Goal: Task Accomplishment & Management: Complete application form

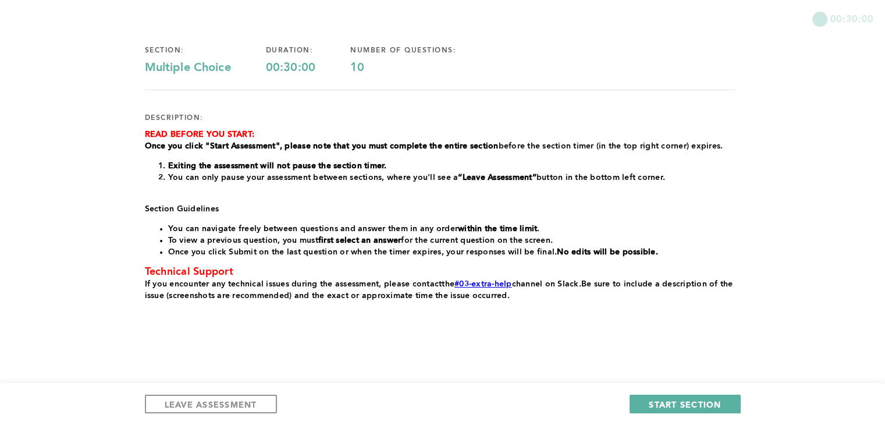
scroll to position [91, 0]
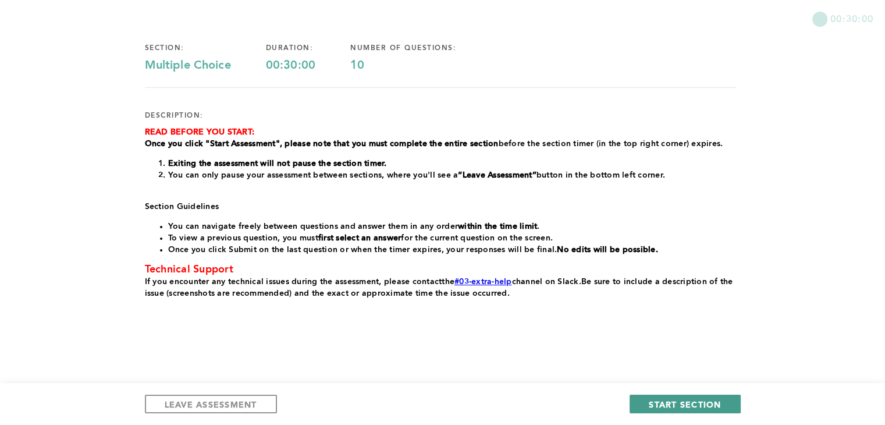
click at [427, 264] on span "START SECTION" at bounding box center [685, 404] width 72 height 11
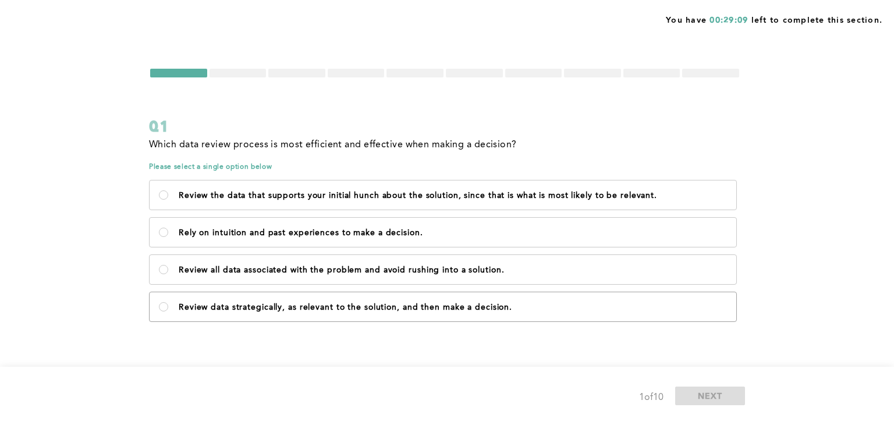
click at [341, 264] on p "Review data strategically, as relevant to the solution, and then make a decisio…" at bounding box center [453, 307] width 548 height 9
click at [168, 264] on decision\ "Review data strategically, as relevant to the solution, and then make a decisio…" at bounding box center [163, 306] width 9 height 9
radio decision\ "true"
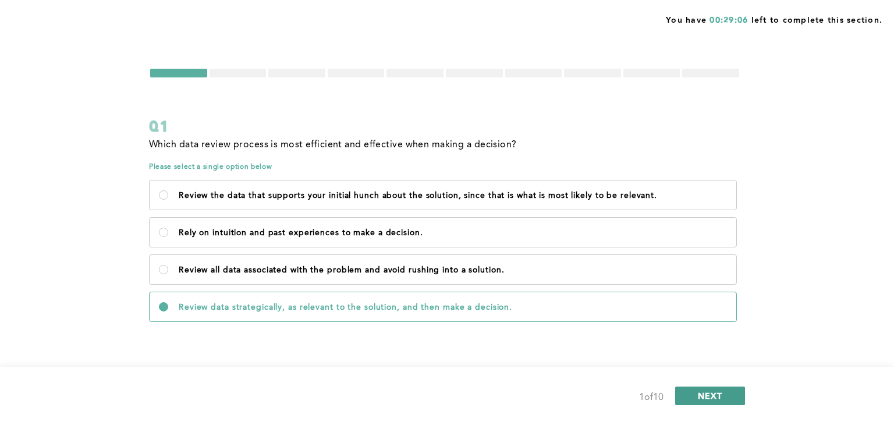
click at [427, 264] on button "NEXT" at bounding box center [710, 395] width 70 height 19
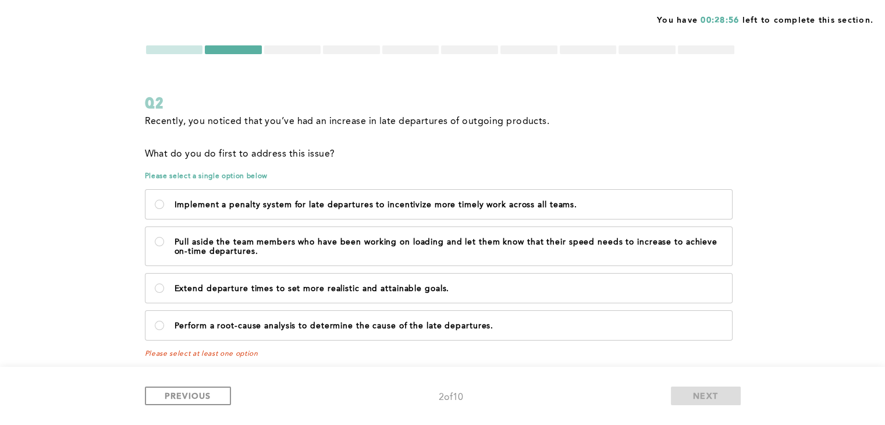
scroll to position [32, 0]
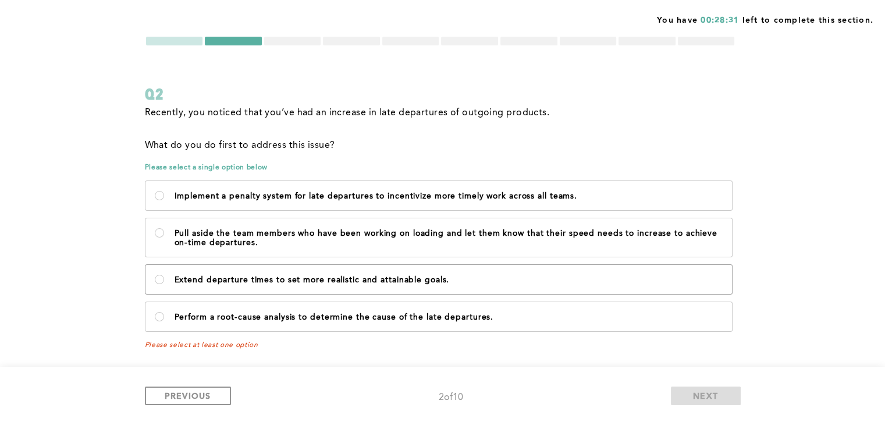
click at [427, 264] on p "Extend departure times to set more realistic and attainable goals." at bounding box center [449, 279] width 548 height 9
click at [164, 264] on goals\ "Extend departure times to set more realistic and attainable goals." at bounding box center [159, 279] width 9 height 9
radio goals\ "true"
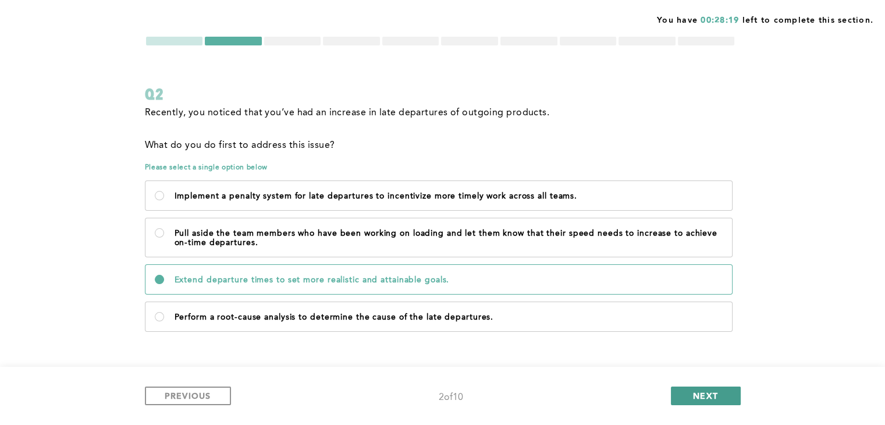
click at [427, 264] on span "NEXT" at bounding box center [705, 395] width 25 height 11
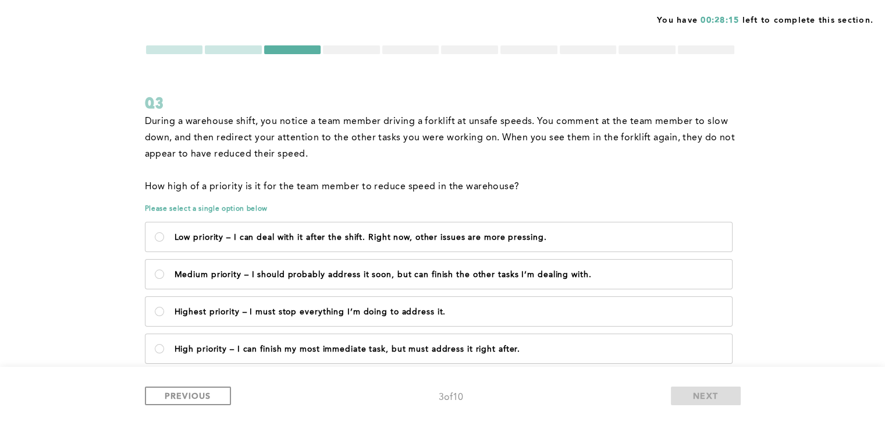
scroll to position [47, 0]
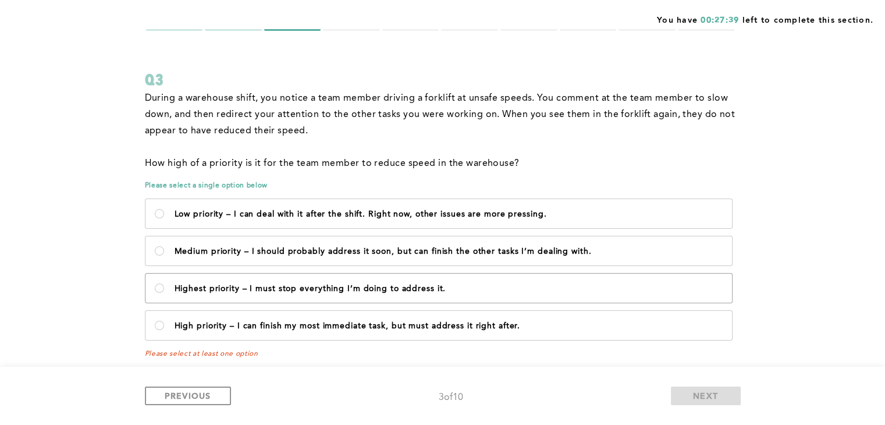
click at [427, 264] on label "Highest priority – I must stop everything I’m doing to address it." at bounding box center [439, 288] width 587 height 29
click at [164, 264] on it\ "Highest priority – I must stop everything I’m doing to address it." at bounding box center [159, 287] width 9 height 9
radio it\ "true"
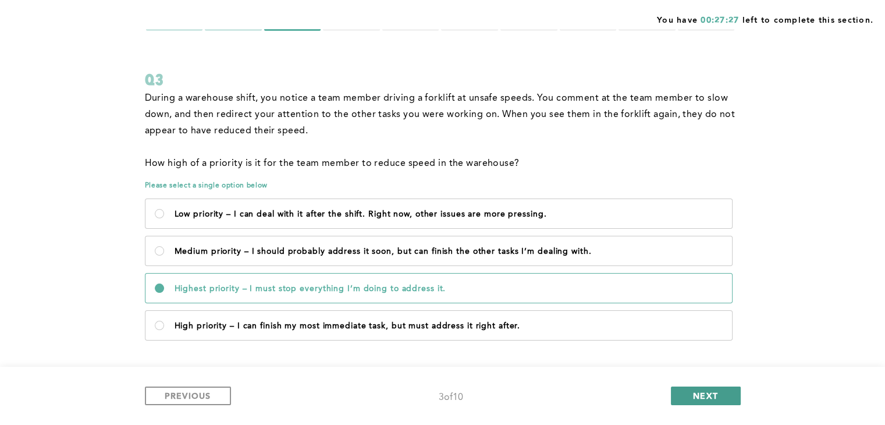
click at [427, 264] on span "NEXT" at bounding box center [705, 395] width 25 height 11
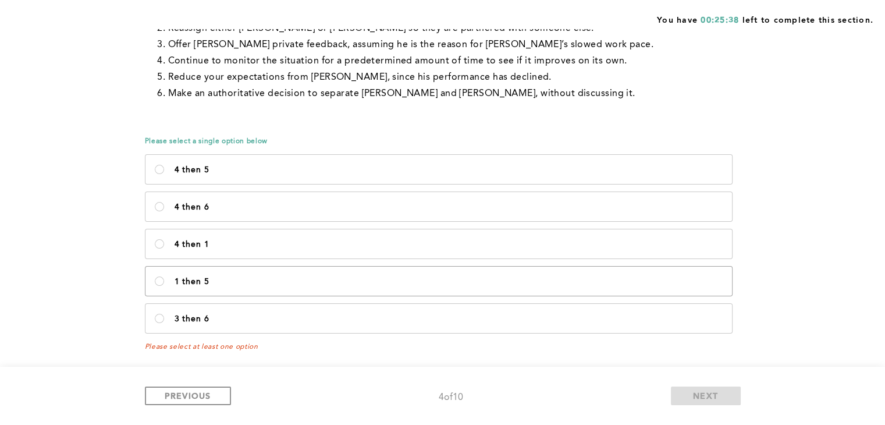
scroll to position [209, 0]
click at [427, 264] on div "4 then 5 4 then 6 4 then 1 1 then 5 3 then 6" at bounding box center [440, 242] width 591 height 186
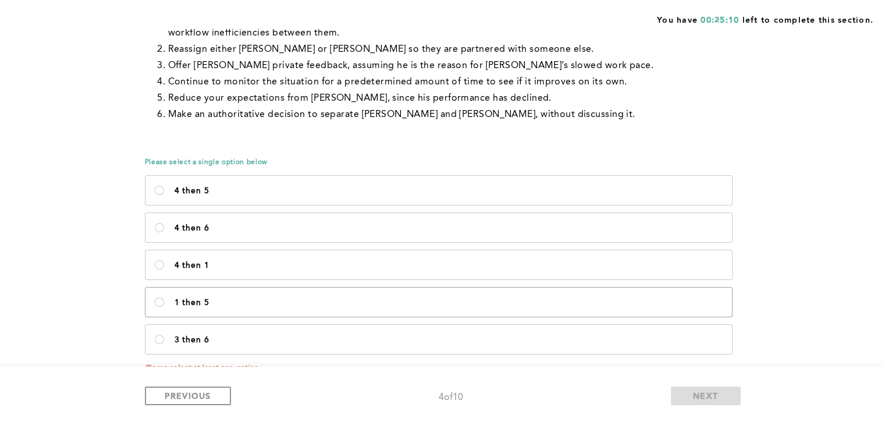
scroll to position [186, 0]
click at [427, 264] on p "3 then 6" at bounding box center [449, 340] width 548 height 9
click at [164, 264] on 6\<\/p\> "3 then 6" at bounding box center [159, 339] width 9 height 9
radio 6\<\/p\> "true"
click at [155, 264] on 5\<\/p\> "1 then 5" at bounding box center [159, 302] width 9 height 9
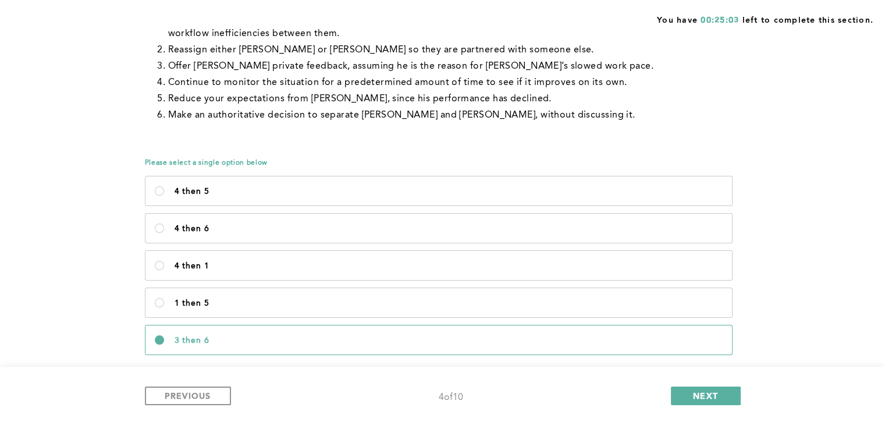
radio 5\<\/p\> "true"
click at [155, 261] on 1\<\/p\> "4 then 1" at bounding box center [159, 265] width 9 height 9
radio 1\<\/p\> "true"
click at [155, 224] on 6\<\/p\> "4 then 6" at bounding box center [159, 228] width 9 height 9
radio 6\<\/p\> "true"
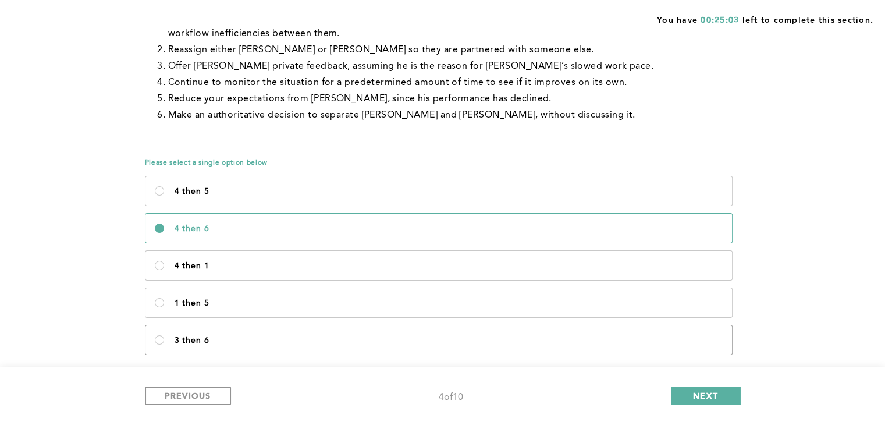
click at [155, 186] on 5\<\/p\> "4 then 5" at bounding box center [159, 190] width 9 height 9
radio 5\<\/p\> "true"
click at [155, 264] on 6\<\/p\> "3 then 6" at bounding box center [159, 339] width 9 height 9
radio 6\<\/p\> "true"
click at [155, 264] on 5\<\/p\> "1 then 5" at bounding box center [159, 302] width 9 height 9
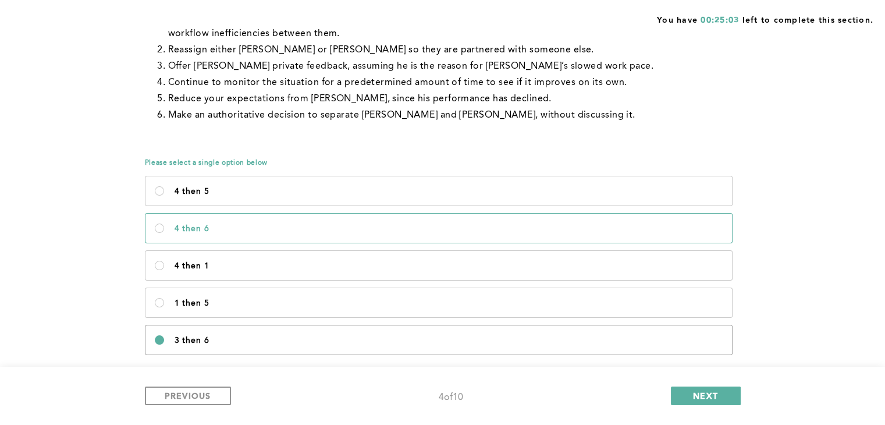
radio 5\<\/p\> "true"
click at [155, 261] on 1\<\/p\> "4 then 1" at bounding box center [159, 265] width 9 height 9
radio 1\<\/p\> "true"
click at [155, 224] on 6\<\/p\> "4 then 6" at bounding box center [159, 228] width 9 height 9
radio 6\<\/p\> "true"
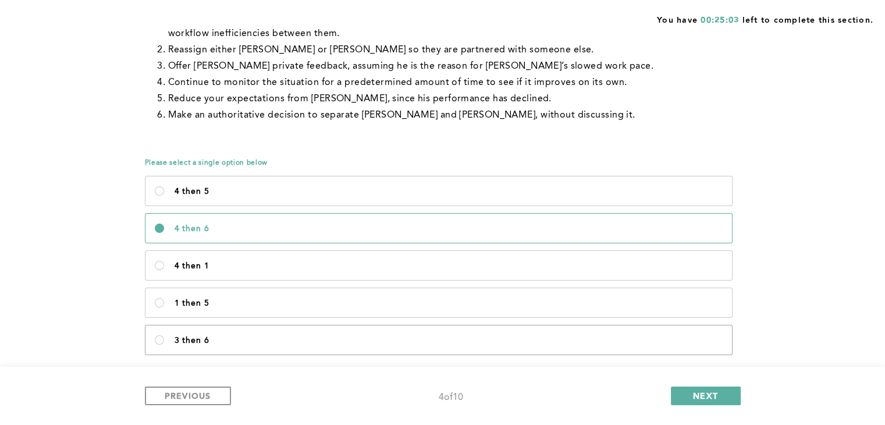
click at [155, 186] on 5\<\/p\> "4 then 5" at bounding box center [159, 190] width 9 height 9
radio 5\<\/p\> "true"
click at [427, 264] on label "3 then 6" at bounding box center [439, 339] width 587 height 29
click at [164, 264] on 6\<\/p\> "3 then 6" at bounding box center [159, 339] width 9 height 9
radio 6\<\/p\> "true"
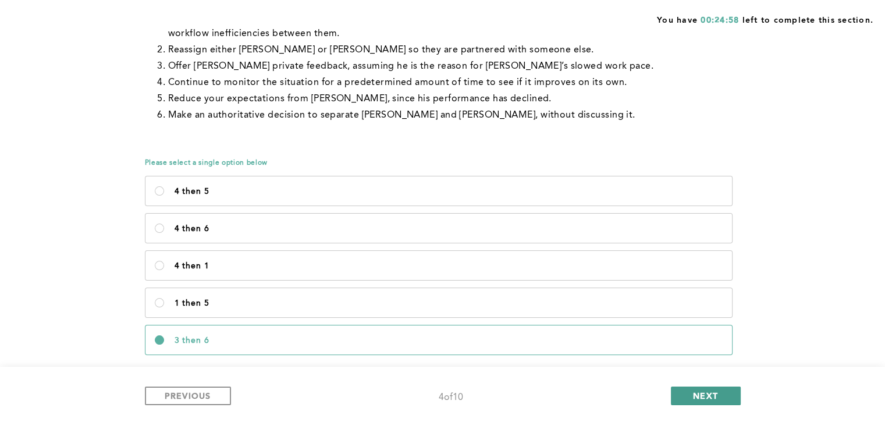
click at [427, 264] on span "NEXT" at bounding box center [705, 395] width 25 height 11
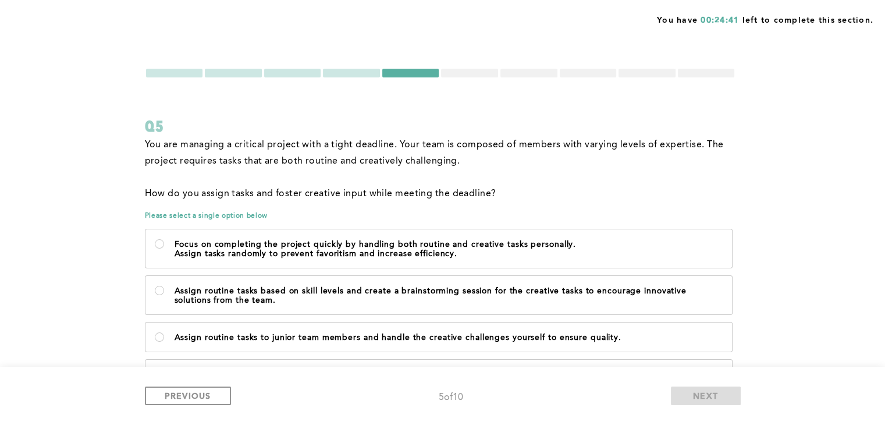
click at [427, 233] on div "You have 00:24:41 left to complete this section. Q5 You are managing a critical…" at bounding box center [442, 242] width 885 height 484
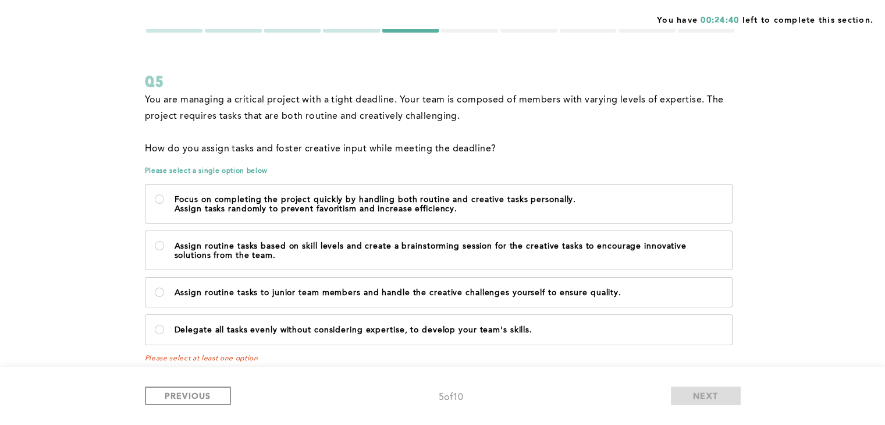
scroll to position [58, 0]
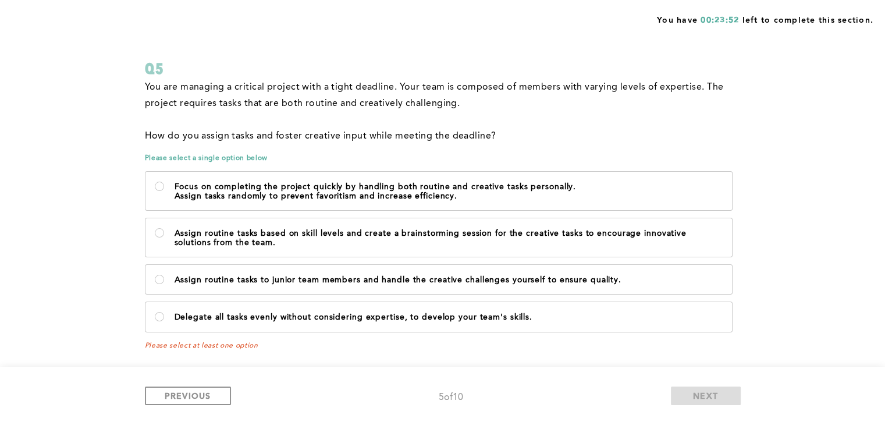
click at [427, 194] on div "You have 00:23:52 left to complete this section. Q5 You are managing a critical…" at bounding box center [442, 184] width 885 height 484
click at [384, 192] on p "Assign tasks randomly to prevent favoritism and increase efficiency." at bounding box center [449, 195] width 548 height 9
click at [164, 191] on efficiency\ "Focus on completing the project quickly by handling both routine and creative t…" at bounding box center [159, 186] width 9 height 9
radio efficiency\ "true"
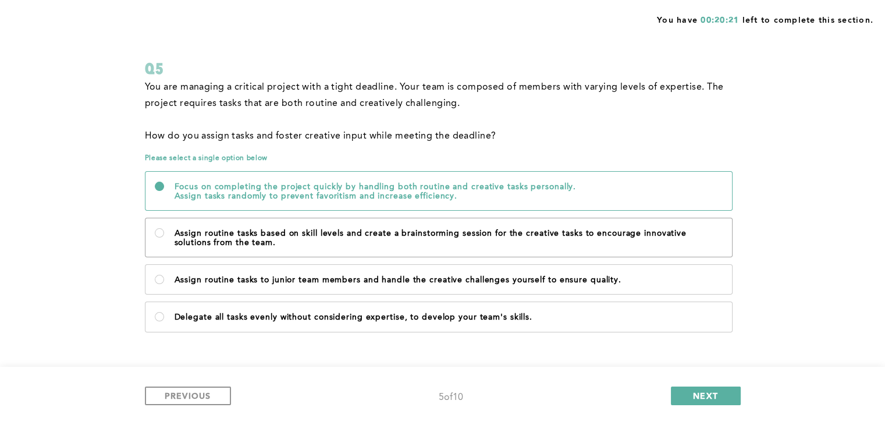
click at [427, 233] on p "Assign routine tasks based on skill levels and create a brainstorming session f…" at bounding box center [449, 238] width 548 height 19
click at [164, 233] on team\ "Assign routine tasks based on skill levels and create a brainstorming session f…" at bounding box center [159, 232] width 9 height 9
radio team\ "true"
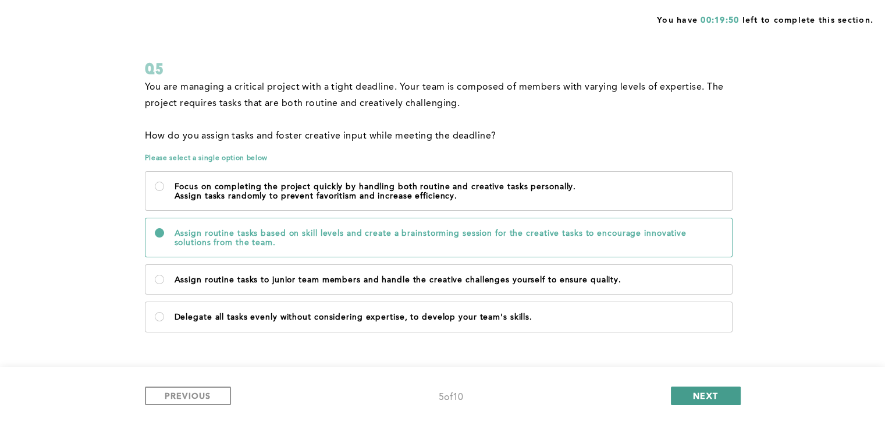
click at [427, 264] on button "NEXT" at bounding box center [706, 395] width 70 height 19
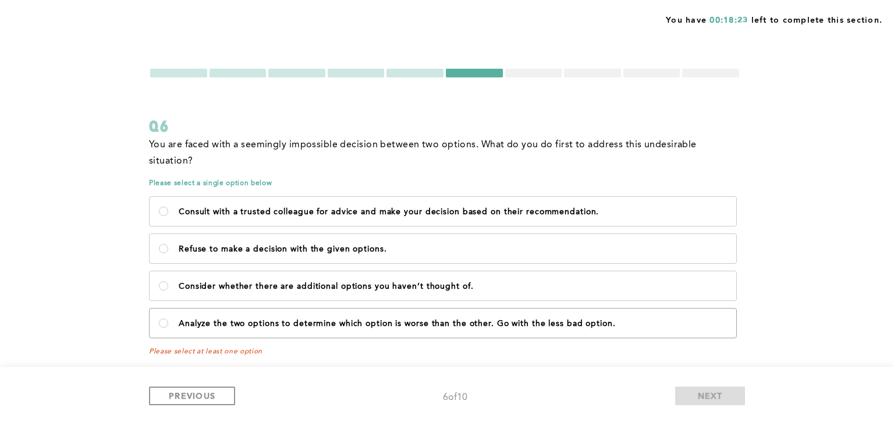
click at [427, 264] on label "Analyze the two options to determine which option is worse than the other. Go w…" at bounding box center [443, 322] width 587 height 29
click at [168, 264] on option\ "Analyze the two options to determine which option is worse than the other. Go w…" at bounding box center [163, 322] width 9 height 9
radio option\ "true"
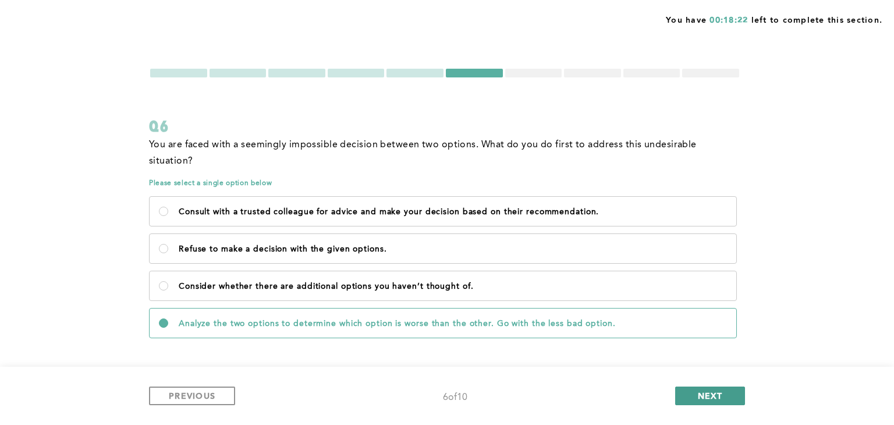
click at [427, 264] on span "NEXT" at bounding box center [710, 395] width 25 height 11
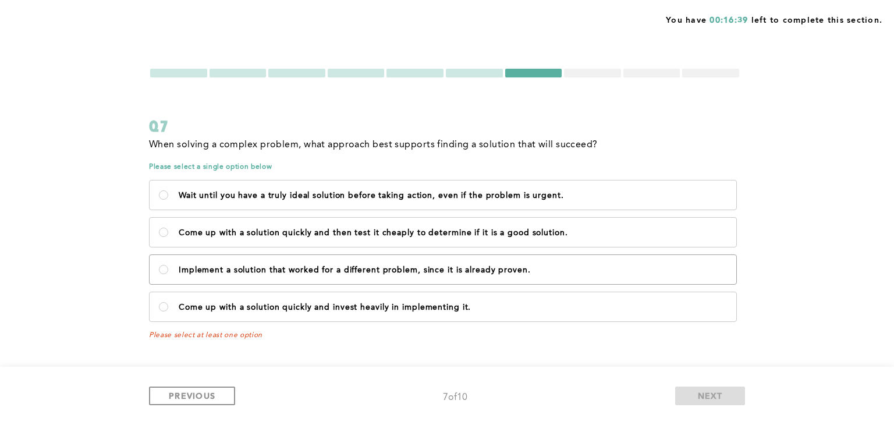
click at [246, 264] on p "Implement a solution that worked for a different problem, since it is already p…" at bounding box center [453, 269] width 548 height 9
click at [168, 264] on proven\ "Implement a solution that worked for a different problem, since it is already p…" at bounding box center [163, 269] width 9 height 9
radio proven\ "true"
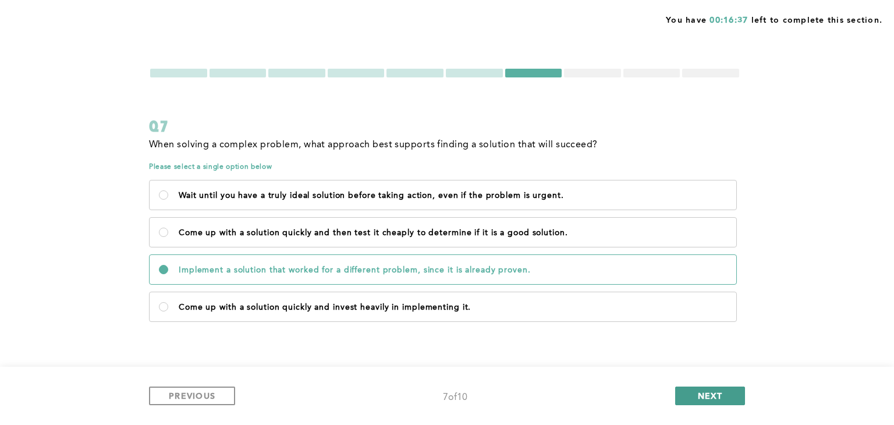
click at [427, 264] on span "NEXT" at bounding box center [710, 395] width 25 height 11
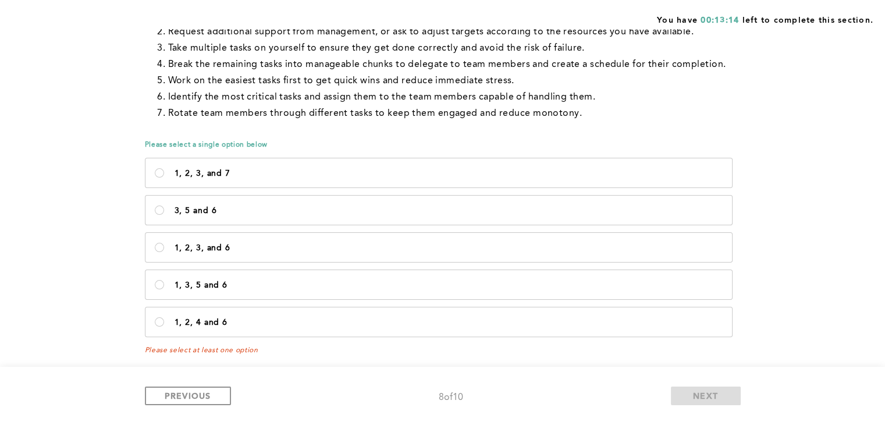
scroll to position [225, 0]
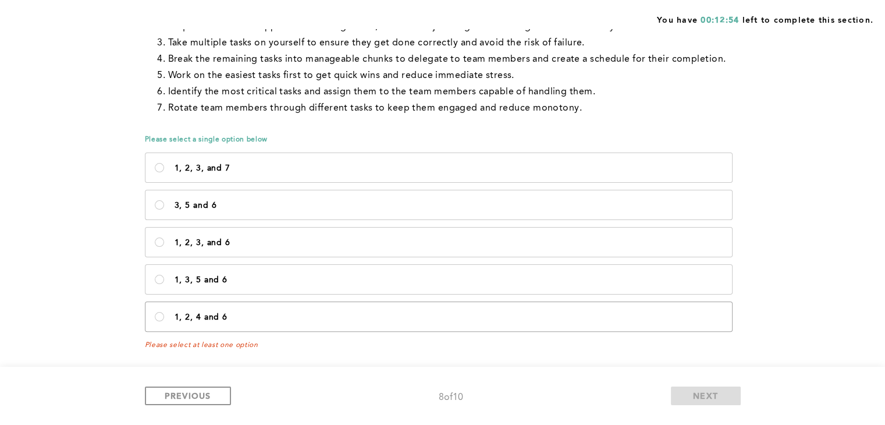
click at [427, 264] on label "1, 2, 4 and 6" at bounding box center [439, 316] width 587 height 29
click at [164, 264] on 6\<\/p\> "1, 2, 4 and 6" at bounding box center [159, 316] width 9 height 9
radio 6\<\/p\> "true"
click at [427, 264] on span "NEXT" at bounding box center [705, 395] width 25 height 11
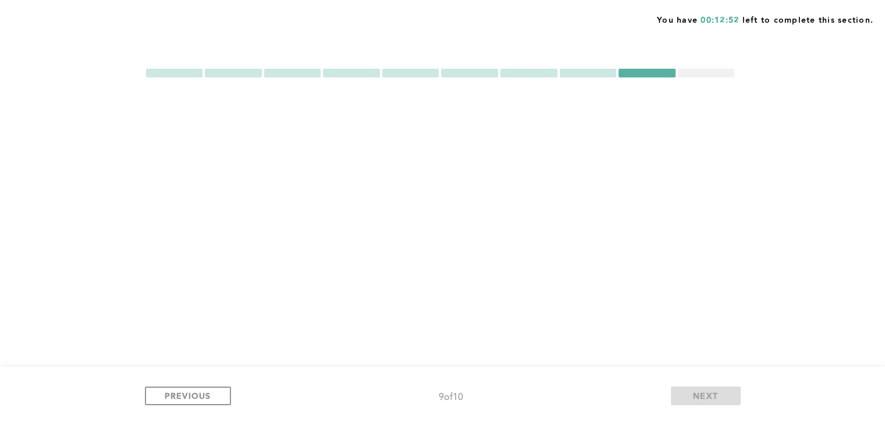
scroll to position [0, 0]
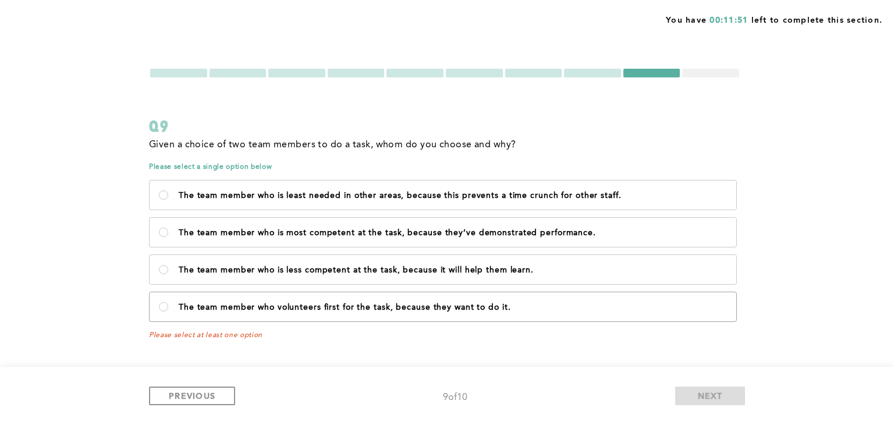
click at [427, 264] on label "The team member who volunteers first for the task, because they want to do it." at bounding box center [443, 306] width 587 height 29
click at [168, 264] on it\ "The team member who volunteers first for the task, because they want to do it." at bounding box center [163, 306] width 9 height 9
radio it\ "true"
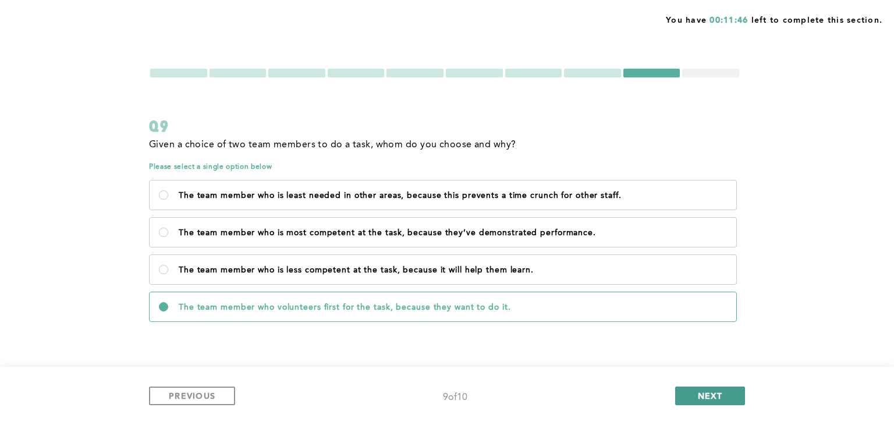
click at [427, 264] on span "NEXT" at bounding box center [710, 395] width 25 height 11
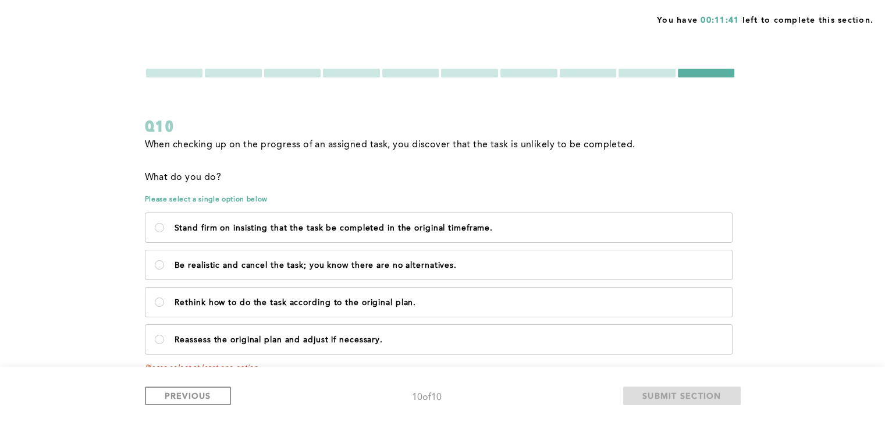
scroll to position [23, 0]
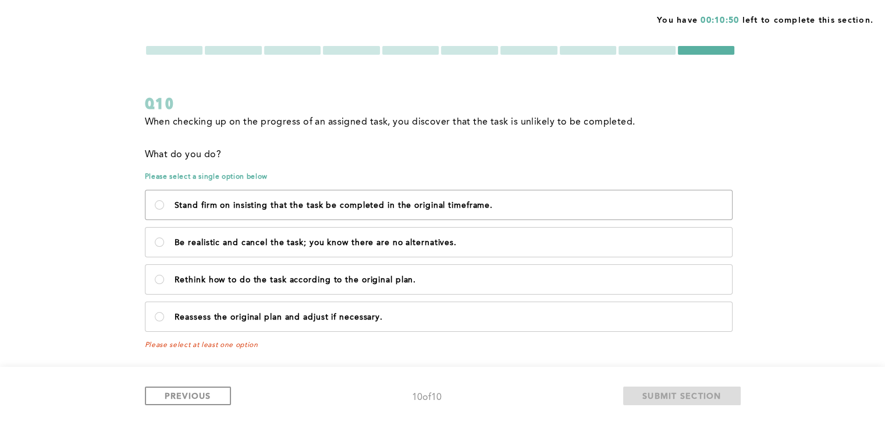
click at [406, 214] on label "Stand firm on insisting that the task be completed in the original timeframe." at bounding box center [439, 204] width 587 height 29
click at [164, 210] on timeframe\ "Stand firm on insisting that the task be completed in the original timeframe." at bounding box center [159, 204] width 9 height 9
radio timeframe\ "true"
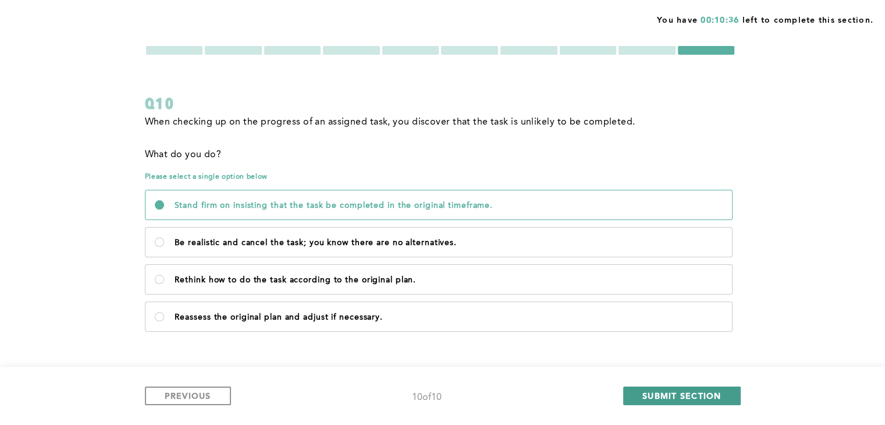
click at [427, 264] on span "SUBMIT SECTION" at bounding box center [682, 395] width 79 height 11
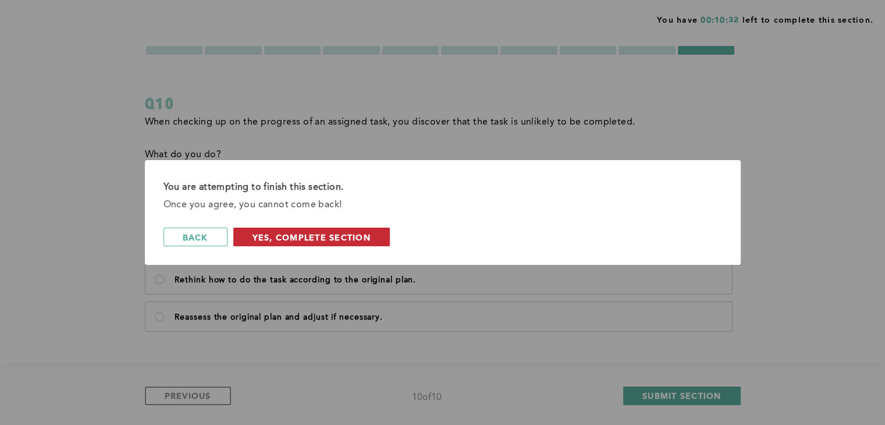
click at [358, 232] on span "Yes, Complete Section" at bounding box center [312, 237] width 118 height 11
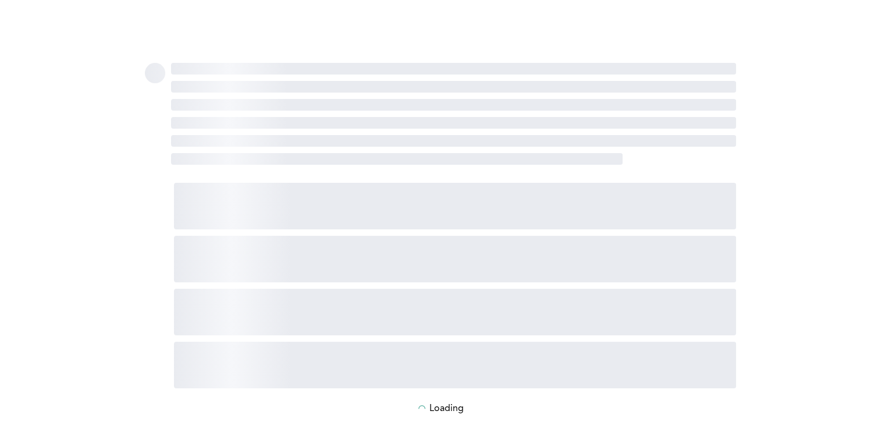
scroll to position [0, 0]
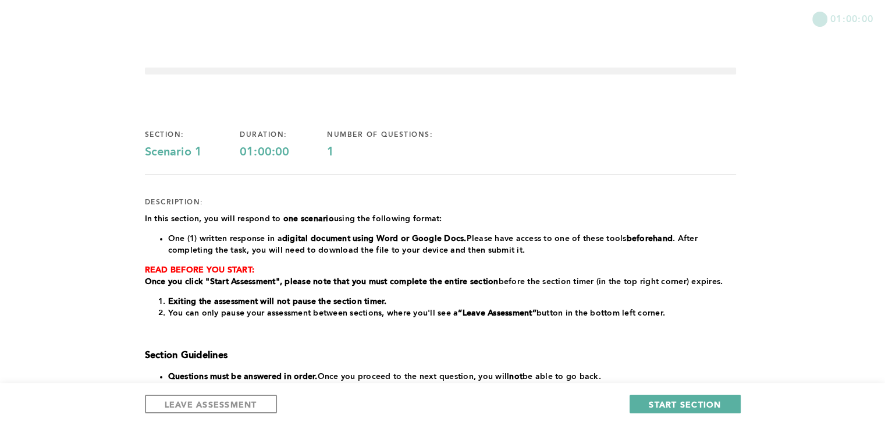
click at [427, 264] on div "01:00:00 section: Scenario 1 duration: 01:00:00 number of questions: 1 descript…" at bounding box center [442, 303] width 885 height 606
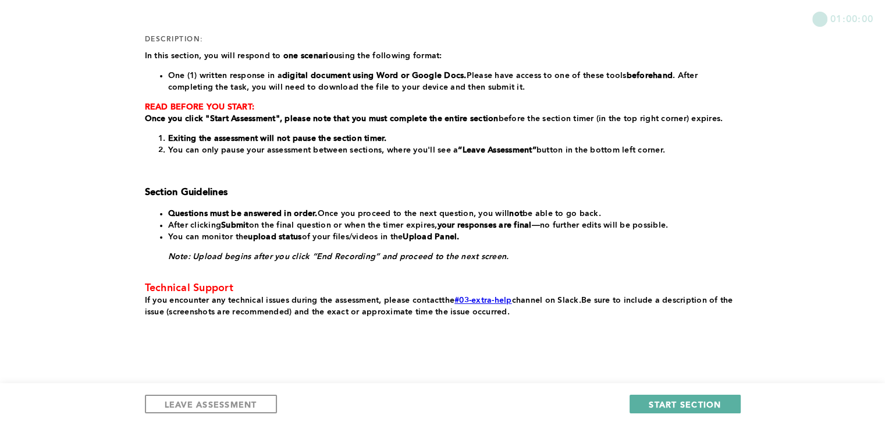
scroll to position [182, 0]
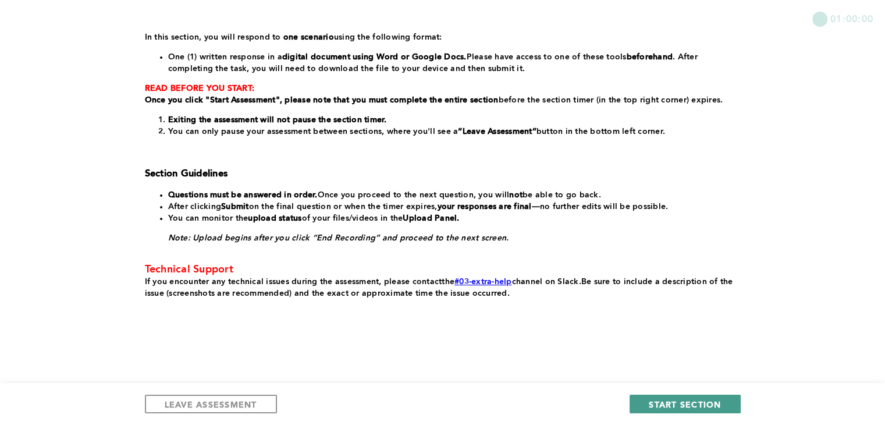
click at [427, 264] on button "START SECTION" at bounding box center [685, 404] width 111 height 19
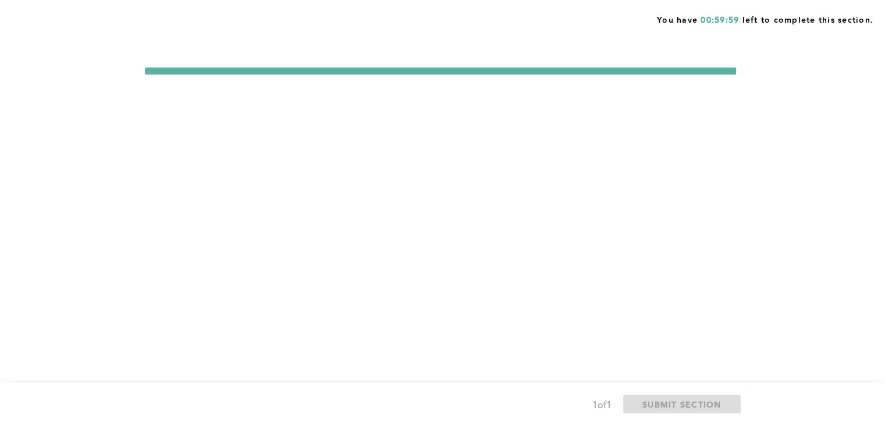
scroll to position [0, 0]
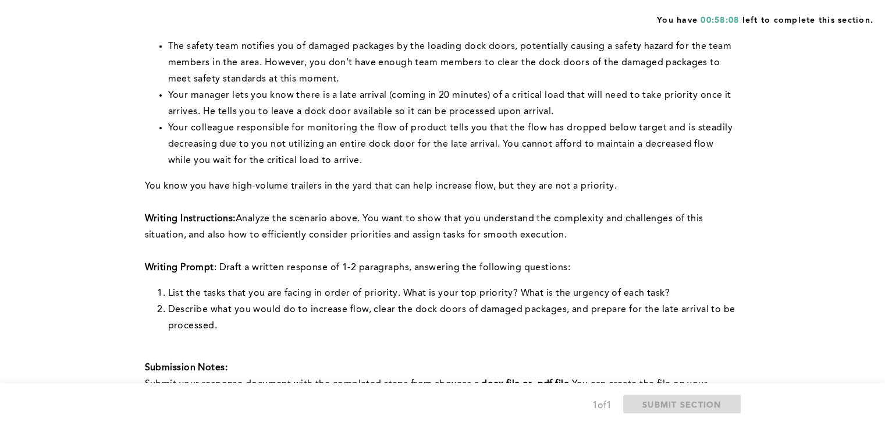
scroll to position [186, 0]
